Goal: Task Accomplishment & Management: Use online tool/utility

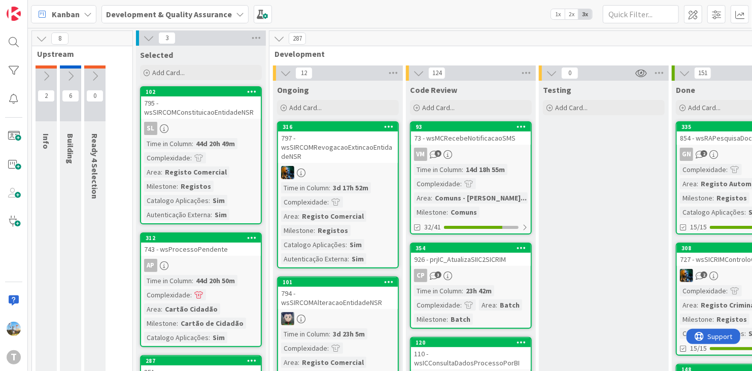
click at [152, 34] on icon at bounding box center [148, 37] width 11 height 11
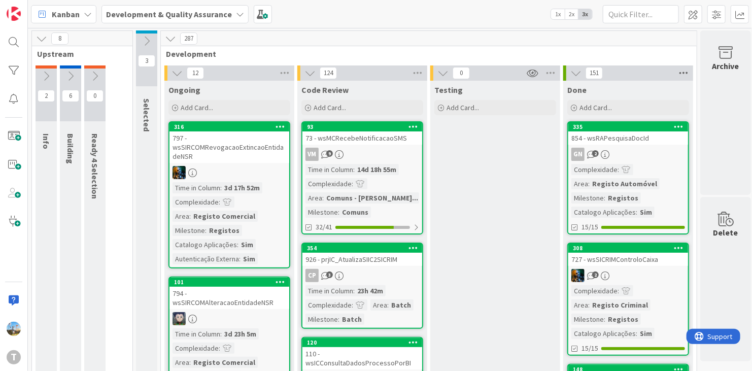
click at [687, 77] on icon at bounding box center [683, 72] width 13 height 15
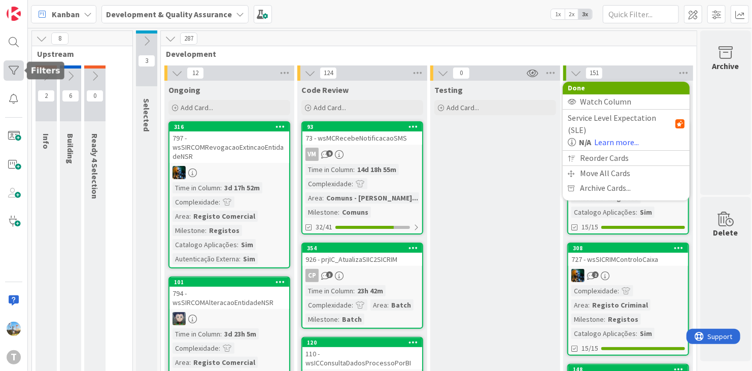
click at [12, 77] on div at bounding box center [14, 70] width 20 height 20
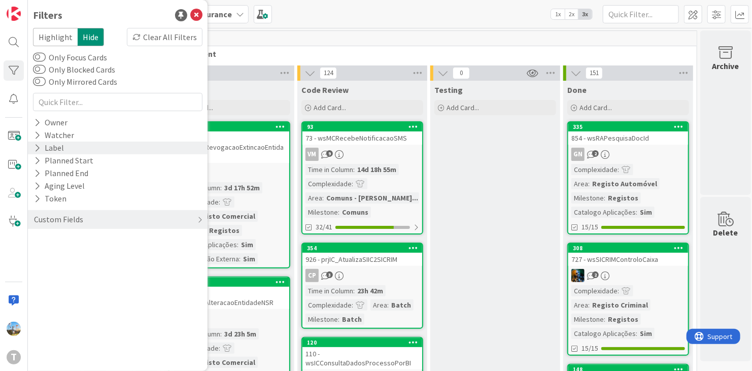
click at [78, 152] on div "Label" at bounding box center [118, 148] width 180 height 13
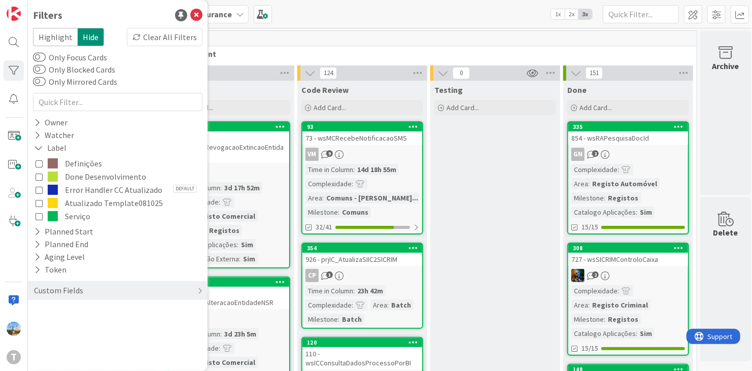
click at [111, 205] on span "Atualizado Template081025" at bounding box center [114, 202] width 98 height 13
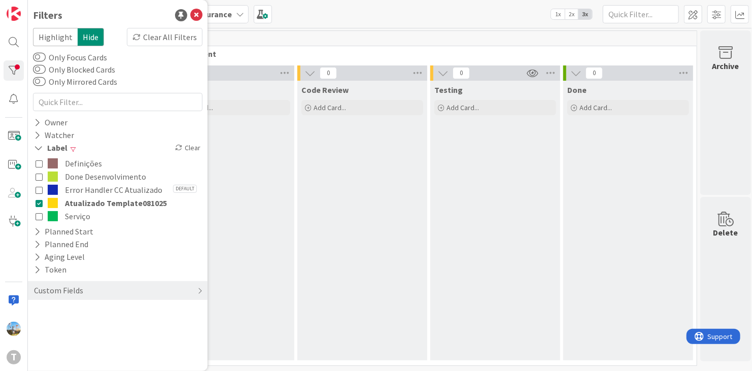
click at [111, 205] on span "Atualizado Template081025" at bounding box center [116, 202] width 102 height 13
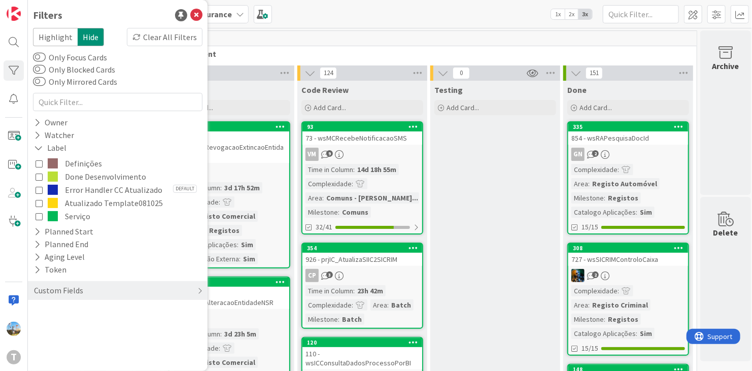
click at [103, 177] on span "Done Desenvolvimento" at bounding box center [105, 176] width 81 height 13
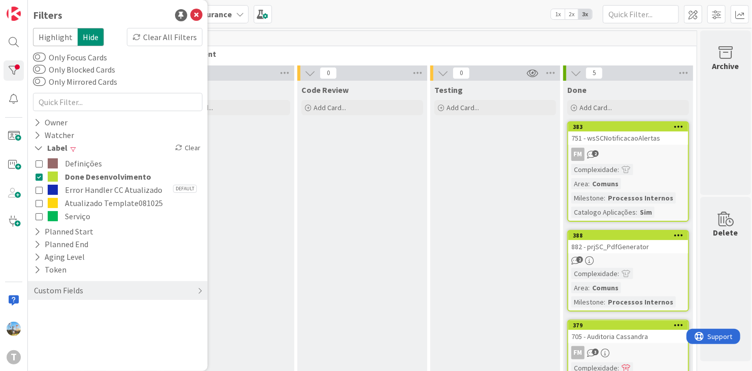
click at [540, 205] on div "Testing Add Card..." at bounding box center [495, 342] width 130 height 522
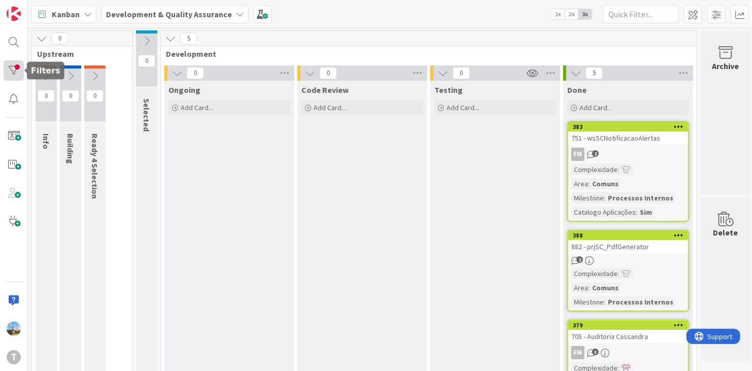
click at [11, 75] on div at bounding box center [14, 70] width 20 height 20
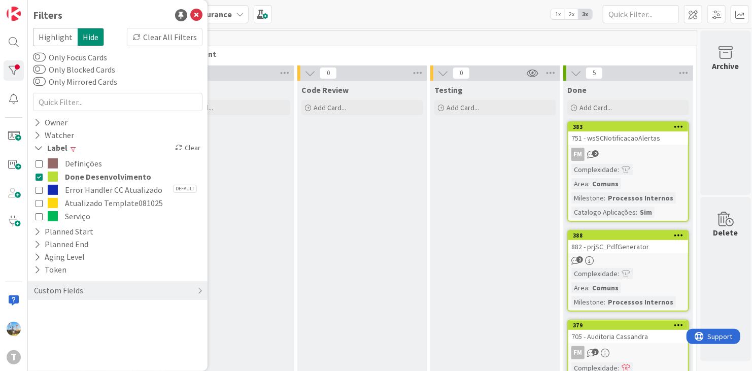
click at [89, 173] on span "Done Desenvolvimento" at bounding box center [108, 176] width 86 height 13
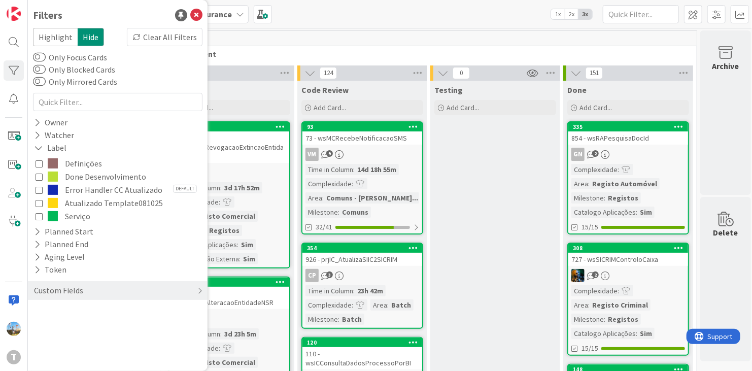
click at [94, 203] on span "Atualizado Template081025" at bounding box center [114, 202] width 98 height 13
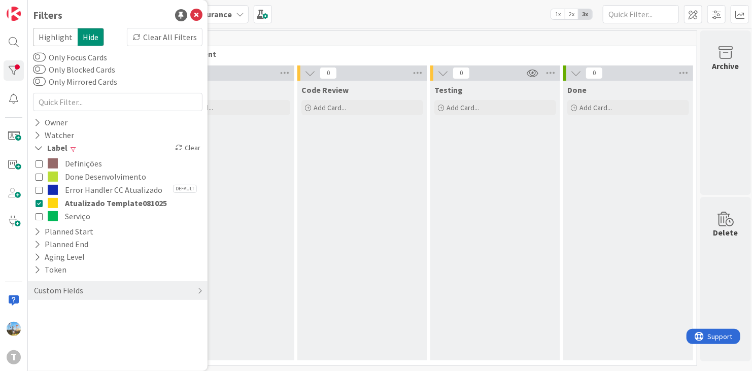
click at [94, 203] on span "Atualizado Template081025" at bounding box center [116, 202] width 102 height 13
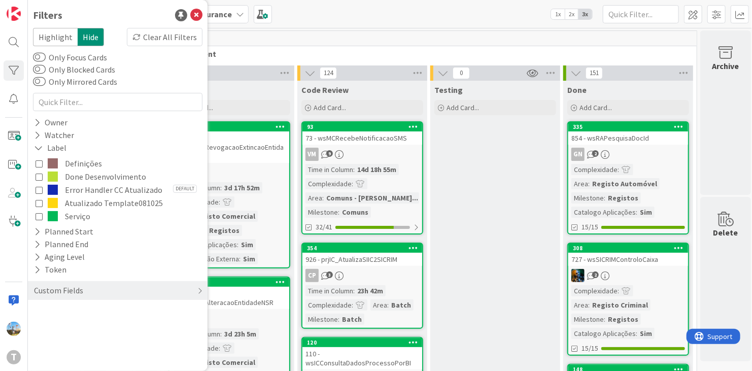
click at [77, 214] on span "Serviço" at bounding box center [77, 215] width 25 height 13
click at [77, 214] on span "Serviço" at bounding box center [78, 215] width 27 height 13
click at [86, 201] on span "Atualizado Template081025" at bounding box center [114, 202] width 98 height 13
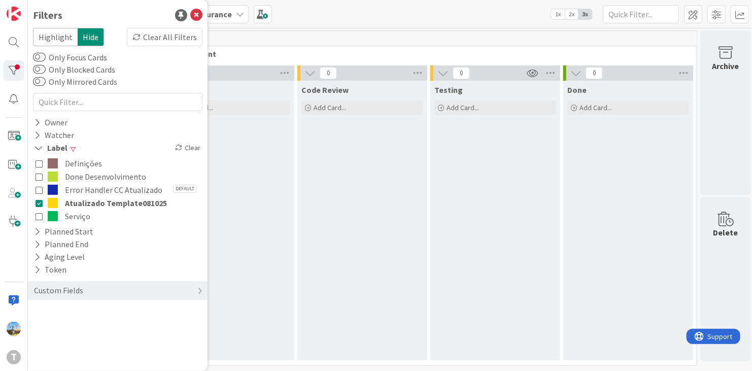
click at [144, 201] on span "Atualizado Template081025" at bounding box center [116, 202] width 102 height 13
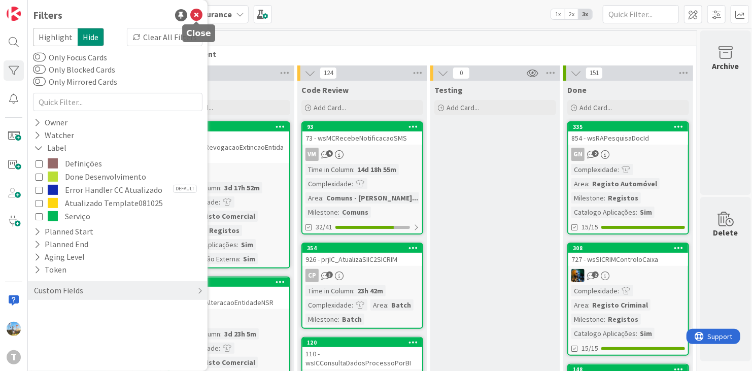
click at [197, 12] on icon at bounding box center [196, 15] width 12 height 12
